Goal: Contribute content: Add original content to the website for others to see

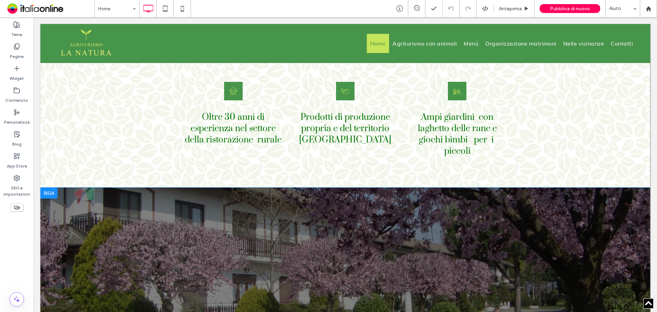
scroll to position [958, 0]
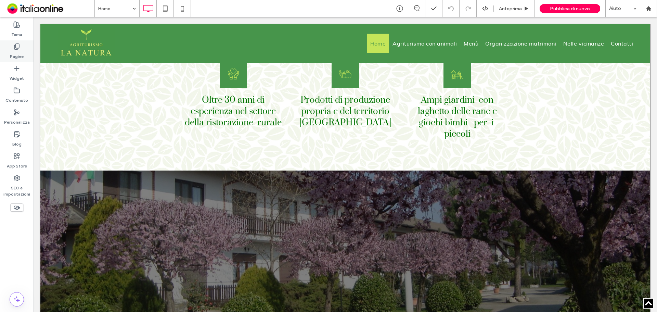
click at [17, 51] on label "Pagine" at bounding box center [17, 55] width 14 height 10
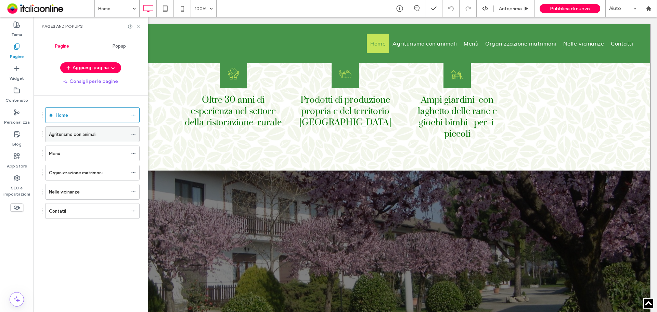
click at [69, 136] on label "Agriturismo con animali" at bounding box center [73, 134] width 48 height 12
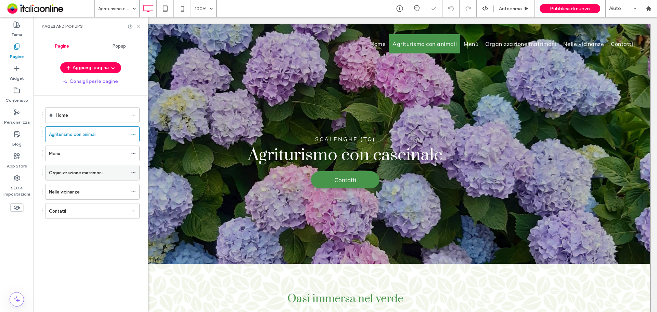
click at [84, 172] on label "Organizzazione matrimoni" at bounding box center [76, 173] width 54 height 12
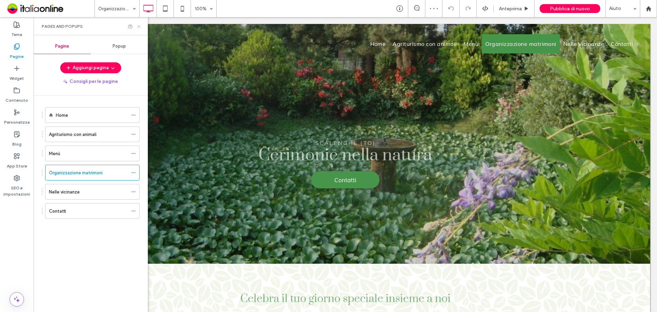
click at [139, 28] on icon at bounding box center [138, 26] width 5 height 5
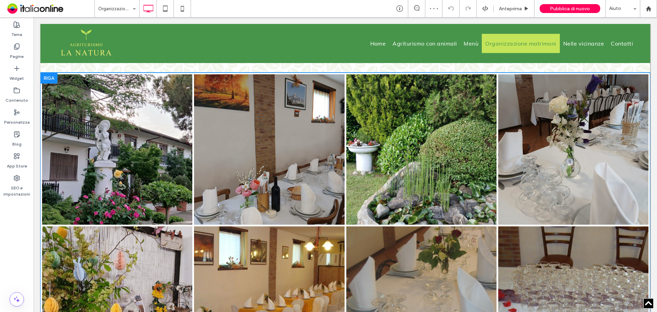
scroll to position [411, 0]
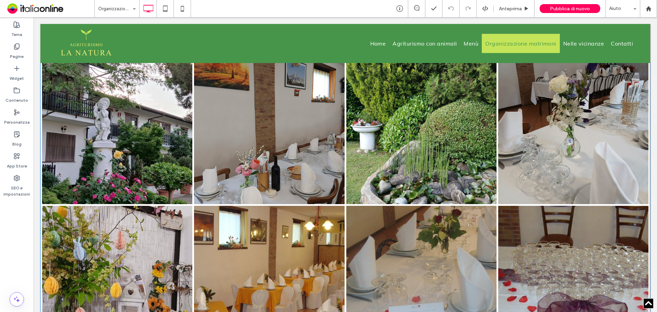
click at [136, 128] on link at bounding box center [118, 129] width 160 height 160
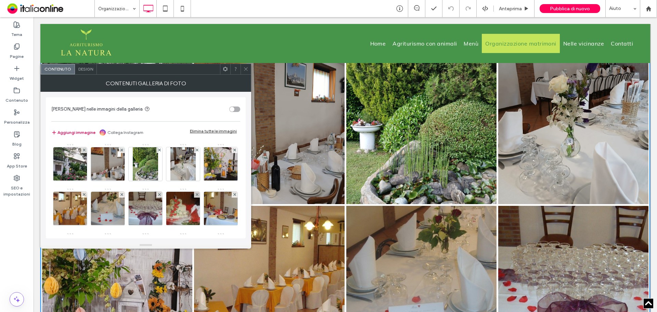
click at [76, 129] on button "Aggiungi immagine" at bounding box center [73, 132] width 44 height 8
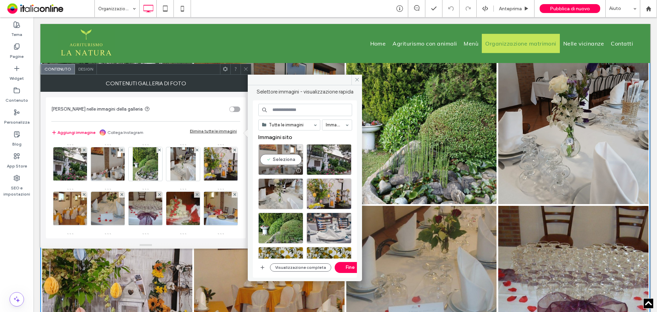
click at [280, 165] on div "Seleziona" at bounding box center [280, 159] width 45 height 31
drag, startPoint x: 344, startPoint y: 269, endPoint x: 302, endPoint y: 236, distance: 52.9
click at [344, 269] on button "Fine" at bounding box center [350, 267] width 31 height 11
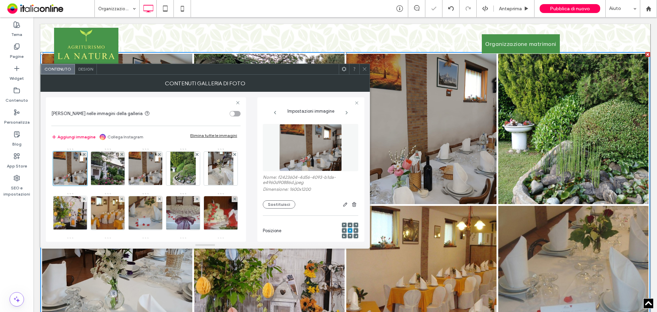
click at [365, 71] on icon at bounding box center [364, 68] width 5 height 5
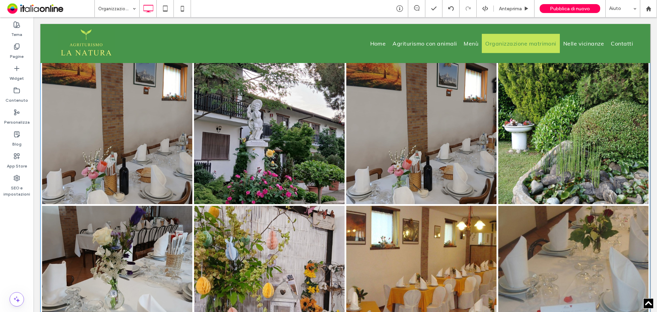
click at [145, 151] on link at bounding box center [118, 129] width 160 height 160
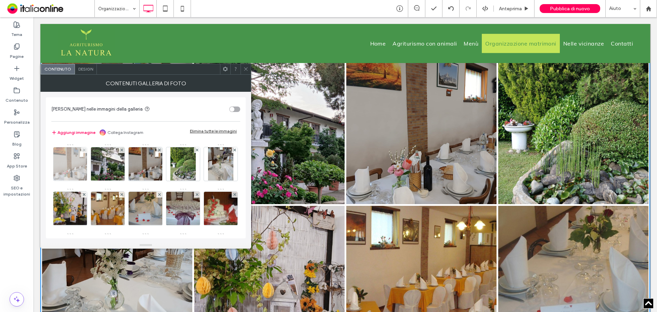
click at [71, 164] on img at bounding box center [70, 164] width 45 height 34
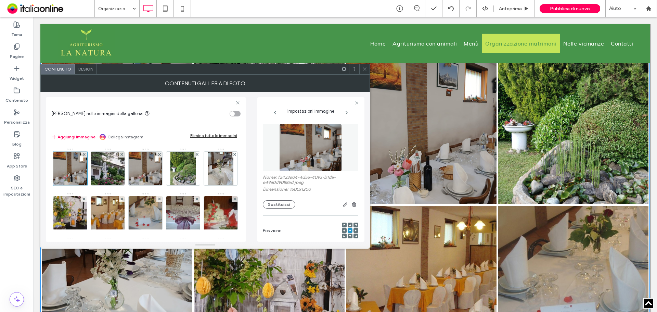
click at [308, 156] on img at bounding box center [310, 147] width 63 height 47
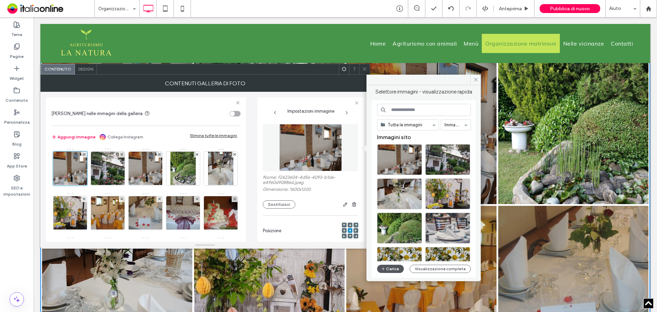
click at [396, 269] on button "Carica" at bounding box center [390, 269] width 27 height 8
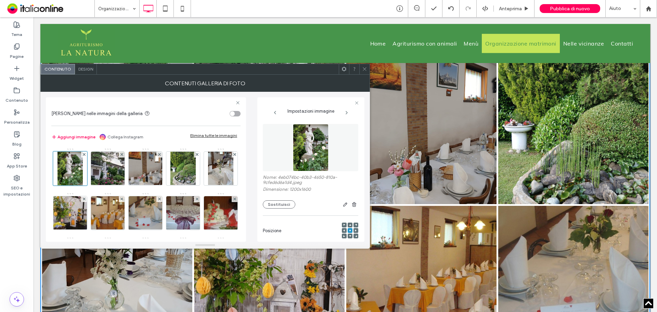
click at [367, 73] on span at bounding box center [364, 69] width 5 height 10
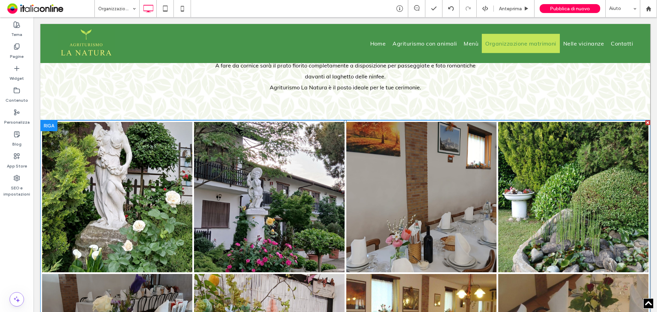
scroll to position [342, 0]
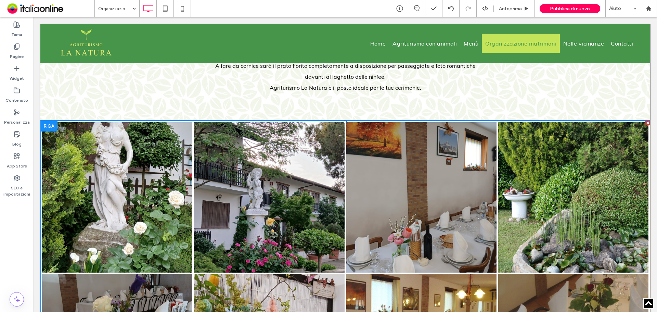
click at [119, 180] on link at bounding box center [118, 198] width 160 height 160
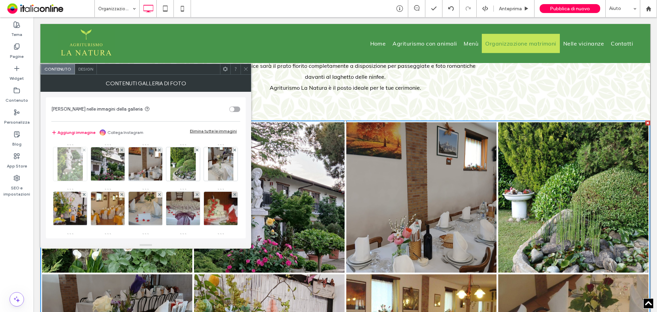
click at [67, 159] on img at bounding box center [70, 164] width 25 height 34
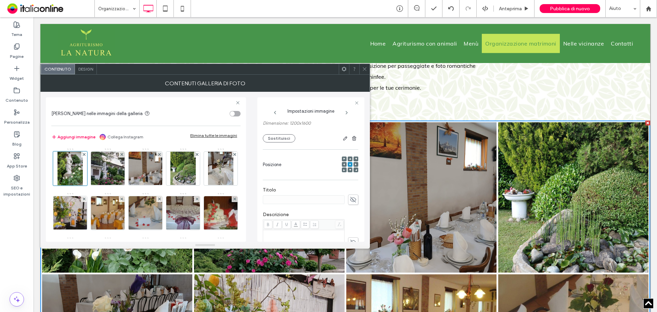
scroll to position [68, 0]
click at [349, 156] on icon at bounding box center [350, 156] width 2 height 2
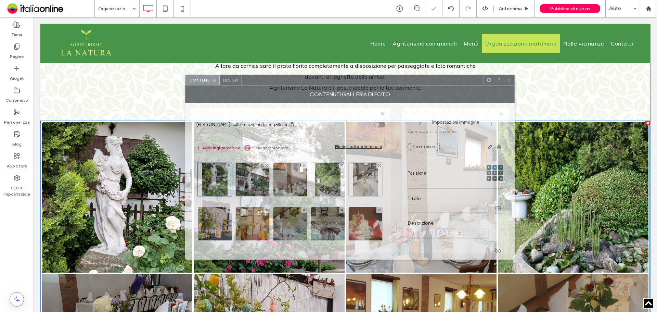
drag, startPoint x: 304, startPoint y: 73, endPoint x: 438, endPoint y: 89, distance: 135.1
click at [437, 85] on div at bounding box center [363, 80] width 242 height 10
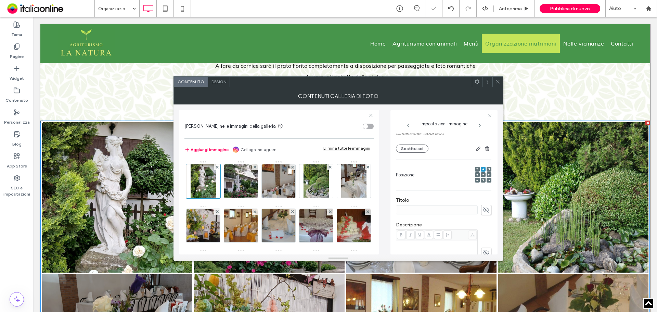
drag, startPoint x: 495, startPoint y: 84, endPoint x: 489, endPoint y: 44, distance: 40.2
click at [495, 84] on icon at bounding box center [497, 81] width 5 height 5
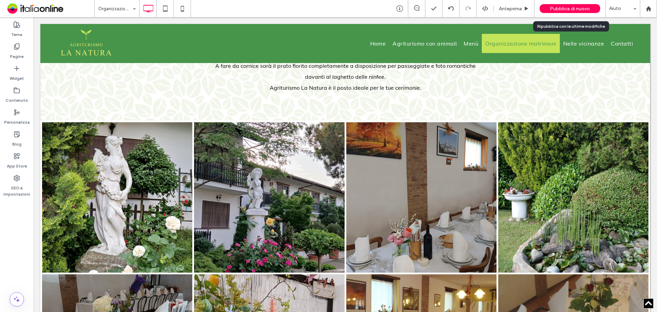
click at [569, 10] on span "Pubblica di nuovo" at bounding box center [570, 9] width 40 height 6
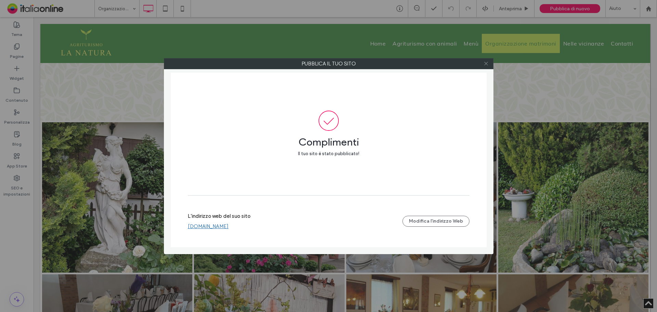
click at [486, 63] on use at bounding box center [485, 63] width 3 height 3
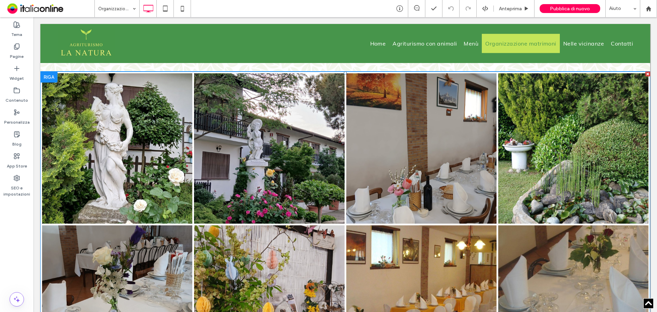
scroll to position [342, 0]
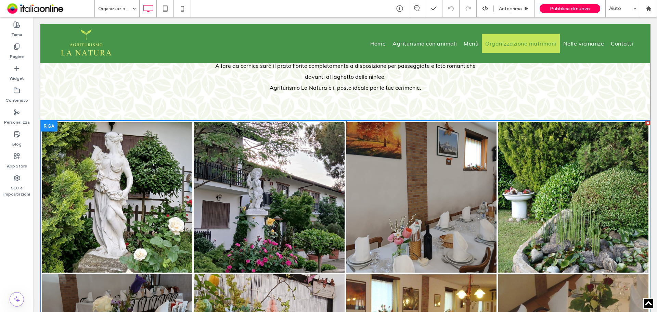
click at [113, 181] on link at bounding box center [118, 198] width 160 height 160
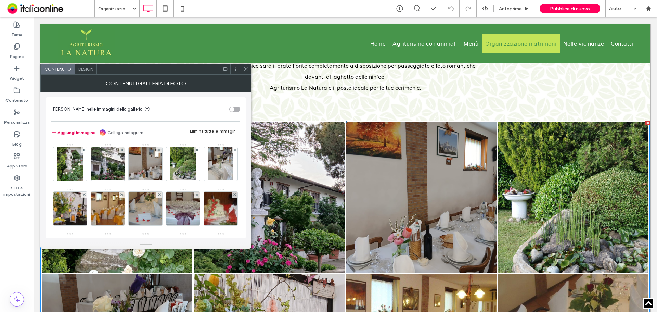
click at [74, 131] on button "Aggiungi immagine" at bounding box center [73, 132] width 44 height 8
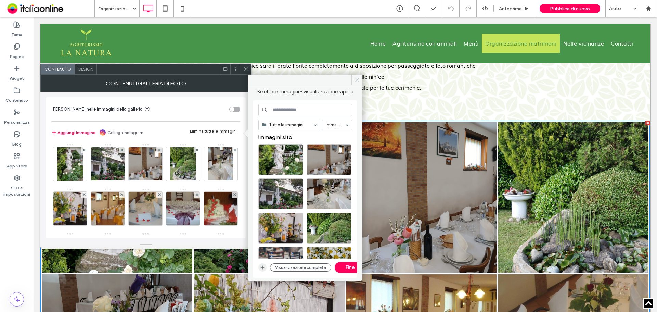
click at [265, 266] on span "button" at bounding box center [262, 267] width 8 height 8
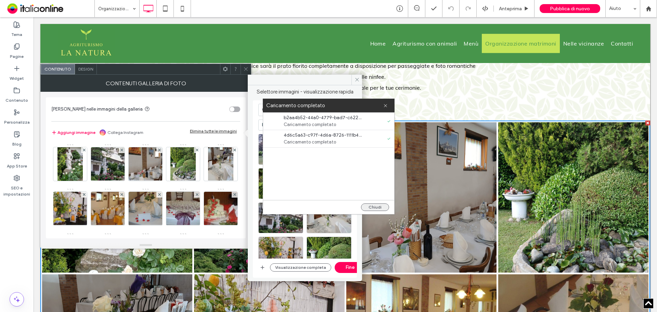
click at [374, 207] on button "Chiudi" at bounding box center [375, 207] width 28 height 8
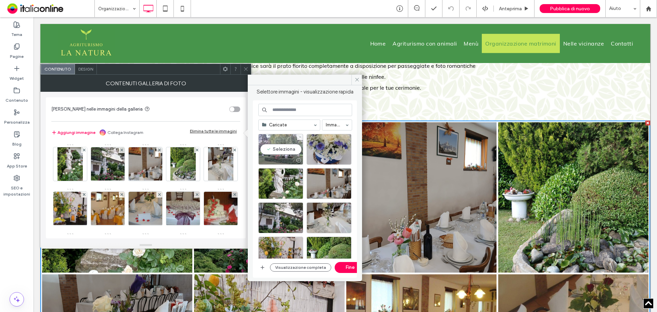
click at [285, 148] on div "Seleziona" at bounding box center [280, 149] width 45 height 31
drag, startPoint x: 340, startPoint y: 148, endPoint x: 341, endPoint y: 152, distance: 4.3
click at [340, 148] on div at bounding box center [329, 149] width 45 height 31
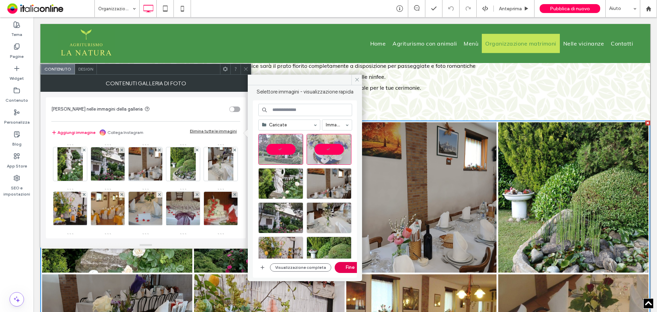
click at [343, 270] on button "Fine" at bounding box center [350, 267] width 31 height 11
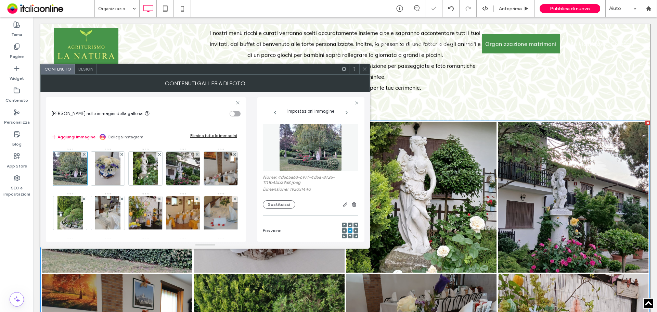
click at [365, 69] on icon at bounding box center [364, 68] width 5 height 5
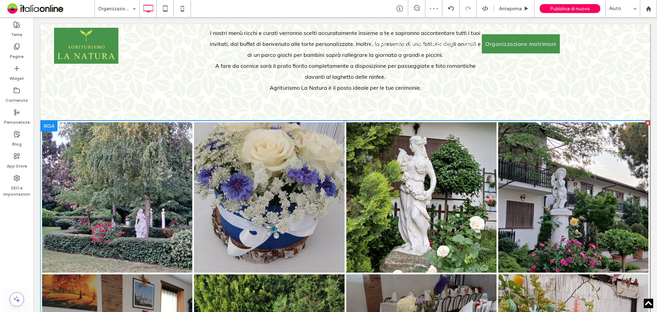
click at [279, 171] on link at bounding box center [270, 198] width 160 height 160
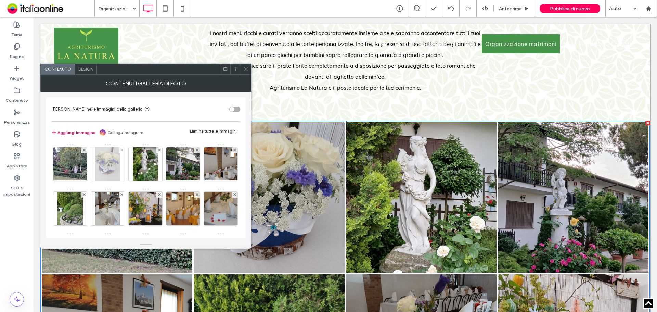
click at [92, 168] on div at bounding box center [108, 164] width 34 height 34
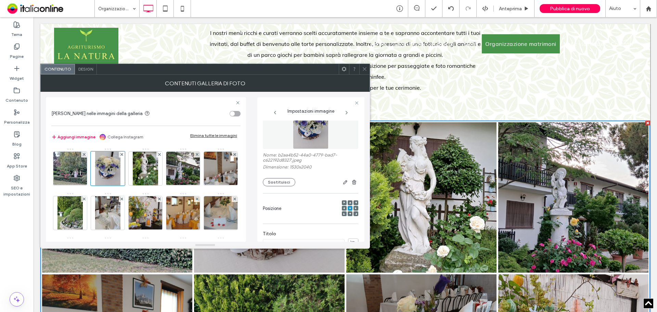
scroll to position [34, 0]
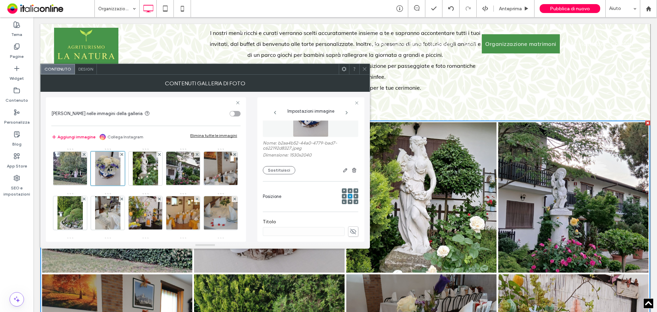
click at [349, 190] on icon at bounding box center [350, 191] width 2 height 2
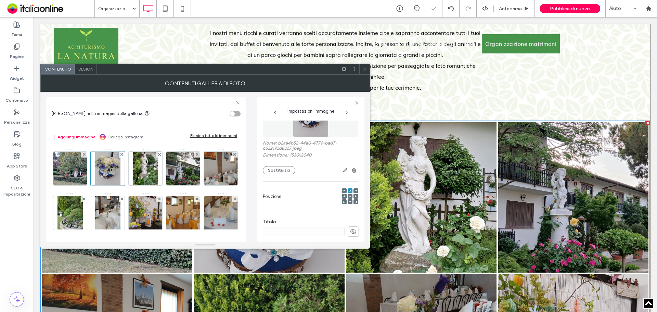
click at [365, 69] on icon at bounding box center [364, 68] width 5 height 5
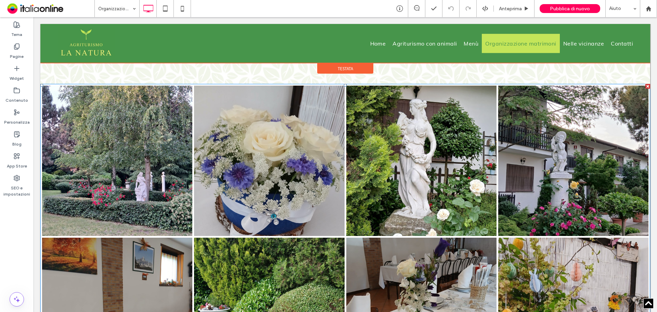
scroll to position [342, 0]
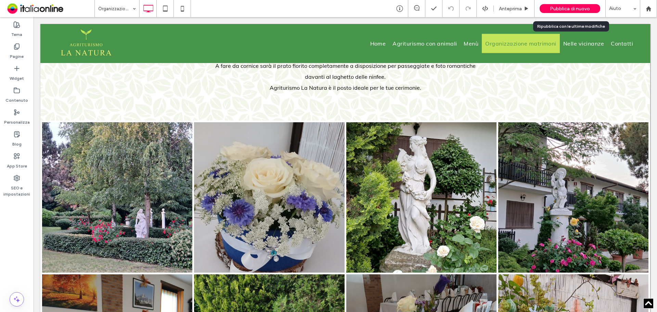
click at [556, 9] on span "Pubblica di nuovo" at bounding box center [570, 9] width 40 height 6
